Goal: Check status: Check status

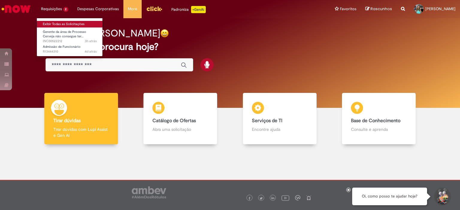
click at [78, 22] on link "Exibir Todas as Solicitações" at bounding box center [70, 24] width 66 height 7
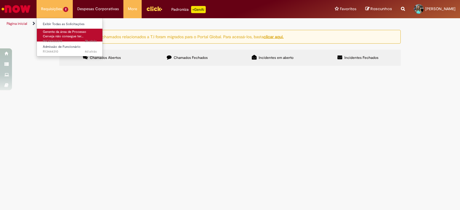
click at [62, 34] on link "Gerente da área de Processo Cerveja não consegue ter… 3h atrás 3 horas atrás IN…" at bounding box center [70, 35] width 66 height 13
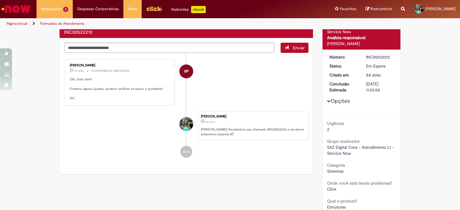
scroll to position [60, 0]
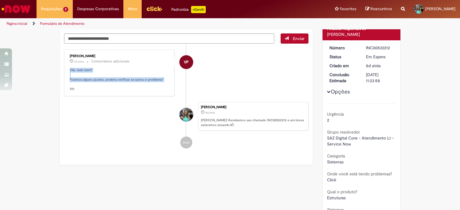
drag, startPoint x: 66, startPoint y: 69, endPoint x: 163, endPoint y: 86, distance: 98.8
click at [163, 86] on div "[PERSON_NAME] 3h atrás 3 horas atrás Comentários adicionais Olá, tudo bem? Fize…" at bounding box center [119, 72] width 107 height 43
click at [140, 110] on li "[PERSON_NAME] 8d atrás 8 dias atrás [PERSON_NAME]! Recebemos seu chamado INC005…" at bounding box center [186, 116] width 244 height 29
drag, startPoint x: 364, startPoint y: 48, endPoint x: 385, endPoint y: 50, distance: 21.1
click at [387, 50] on div "INC00522212" at bounding box center [380, 48] width 28 height 6
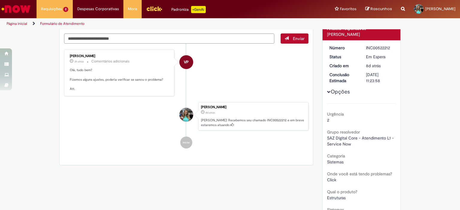
click at [366, 49] on div "INC00522212" at bounding box center [380, 48] width 28 height 6
